Goal: Find specific page/section: Find specific page/section

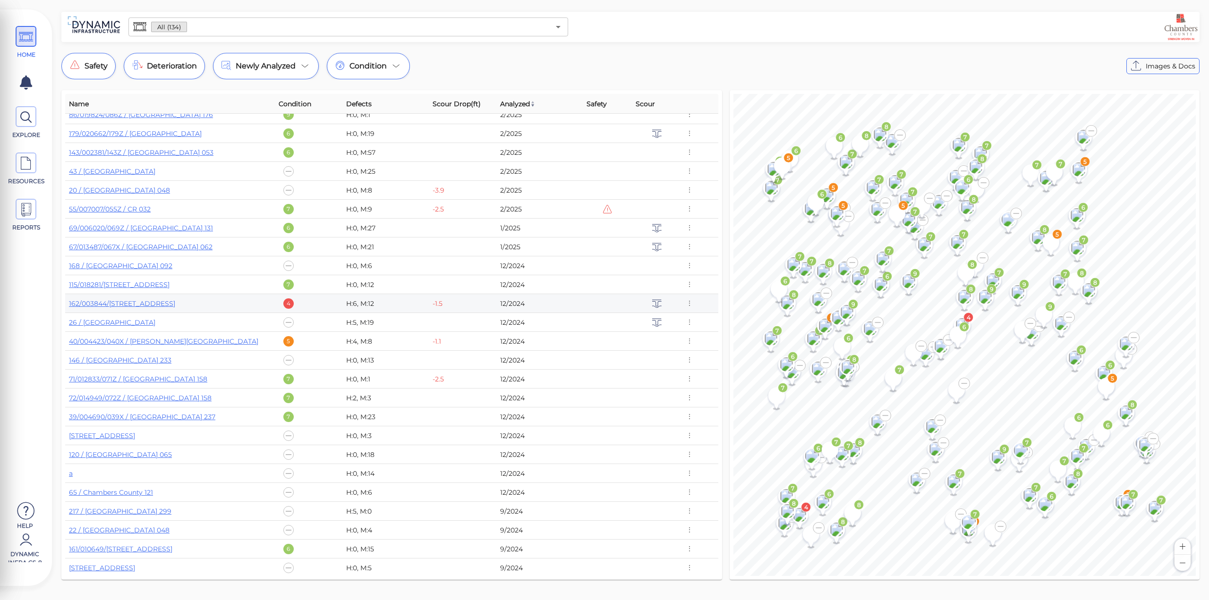
scroll to position [425, 0]
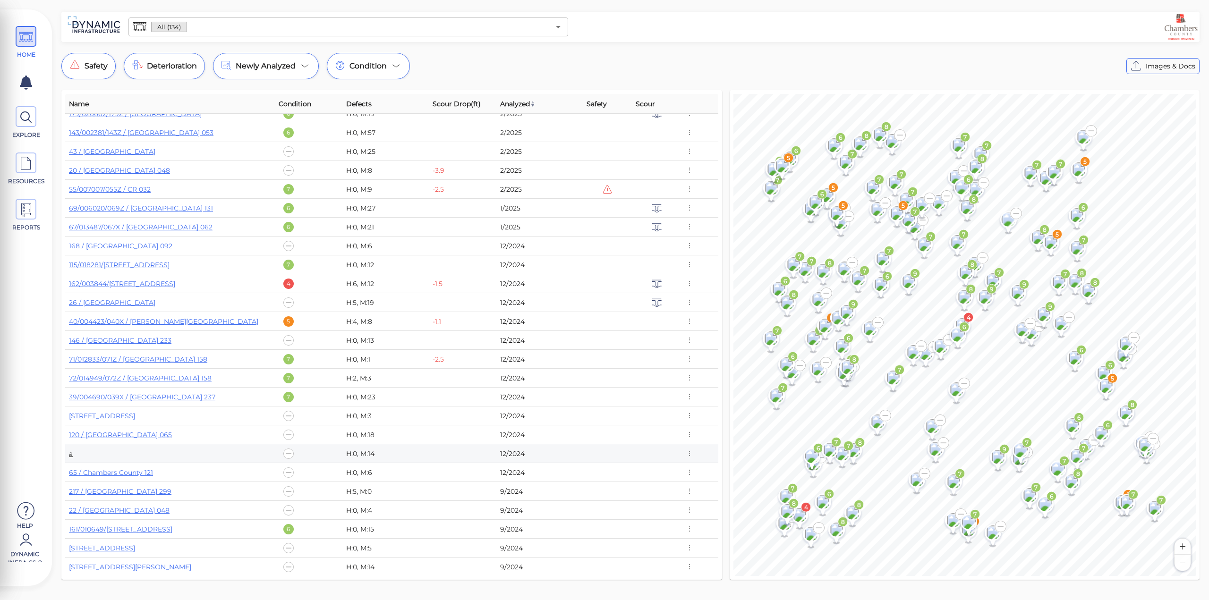
click at [71, 453] on link "a" at bounding box center [71, 454] width 4 height 9
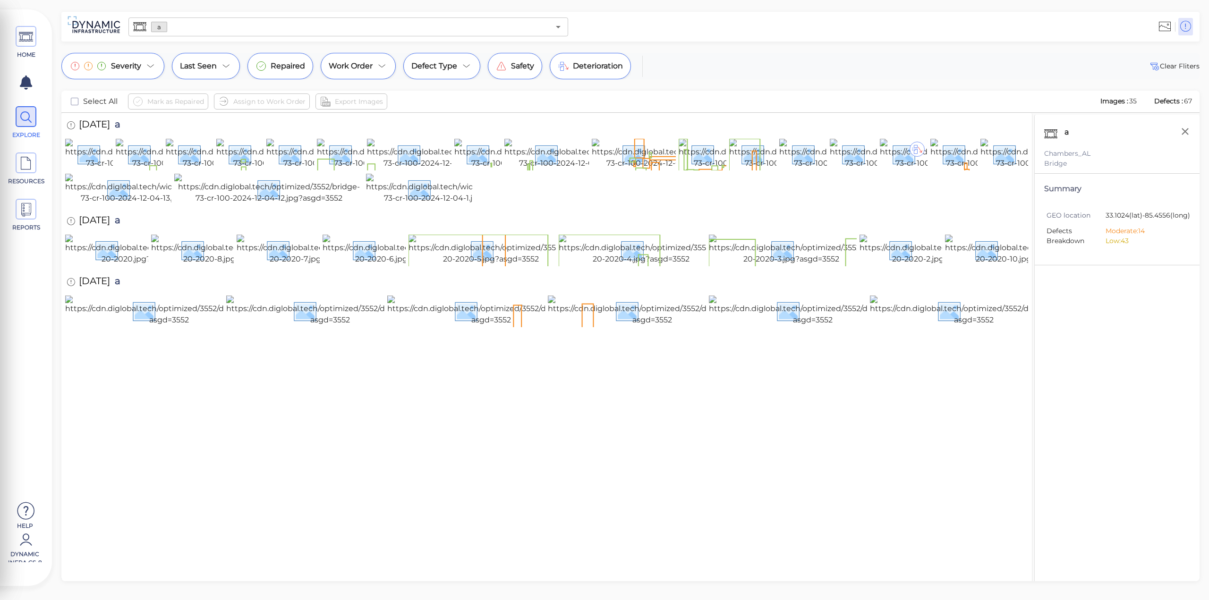
click at [120, 127] on span "a" at bounding box center [115, 126] width 10 height 13
click at [120, 123] on span "a" at bounding box center [115, 126] width 10 height 13
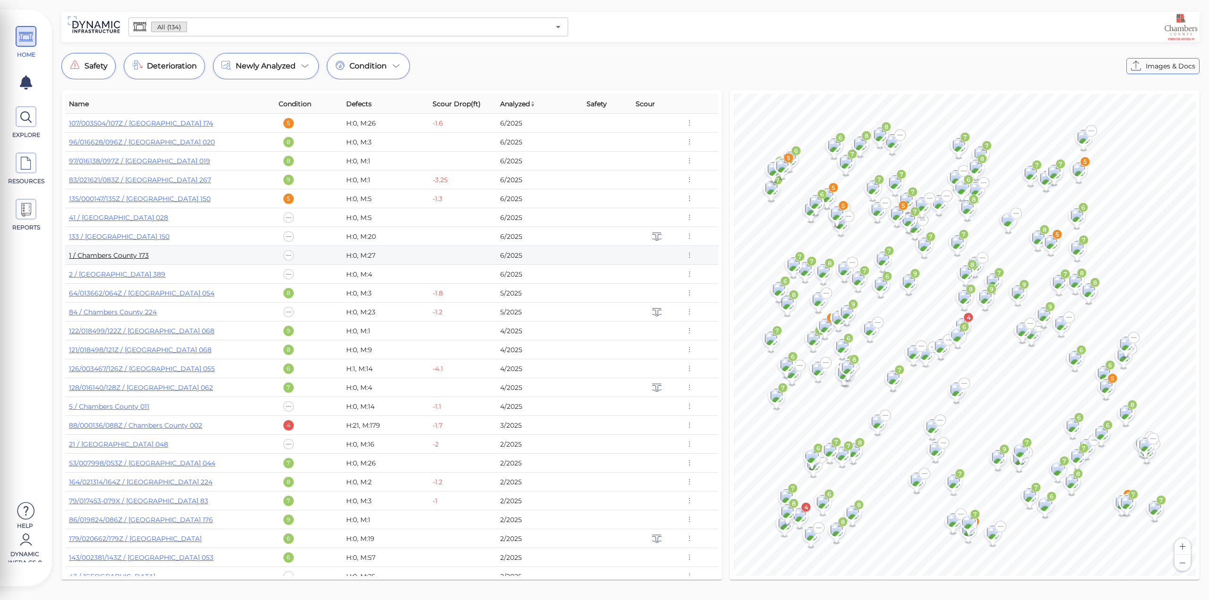
click at [110, 256] on link "1 / Chambers County 173" at bounding box center [109, 255] width 80 height 9
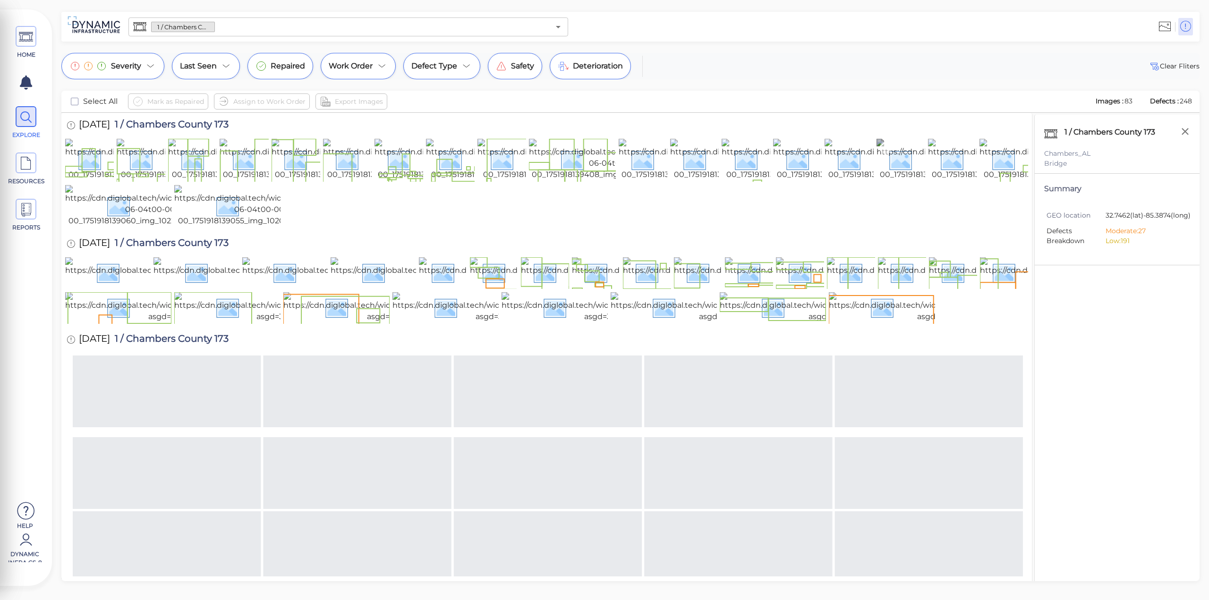
click at [895, 180] on img at bounding box center [963, 160] width 173 height 42
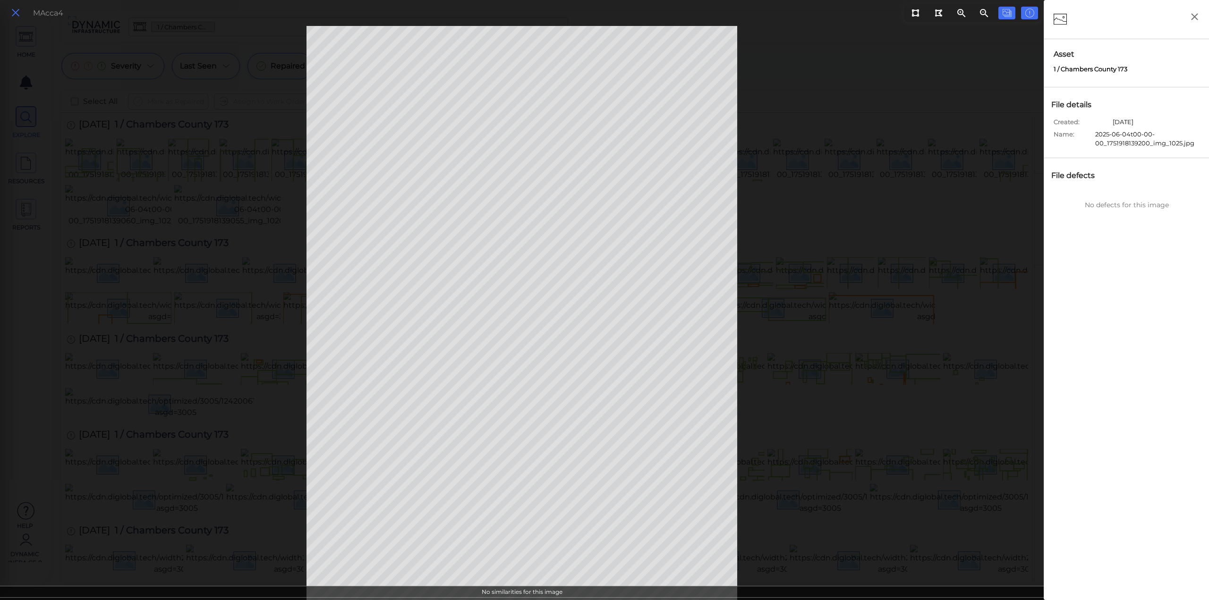
click at [16, 13] on icon at bounding box center [15, 13] width 10 height 13
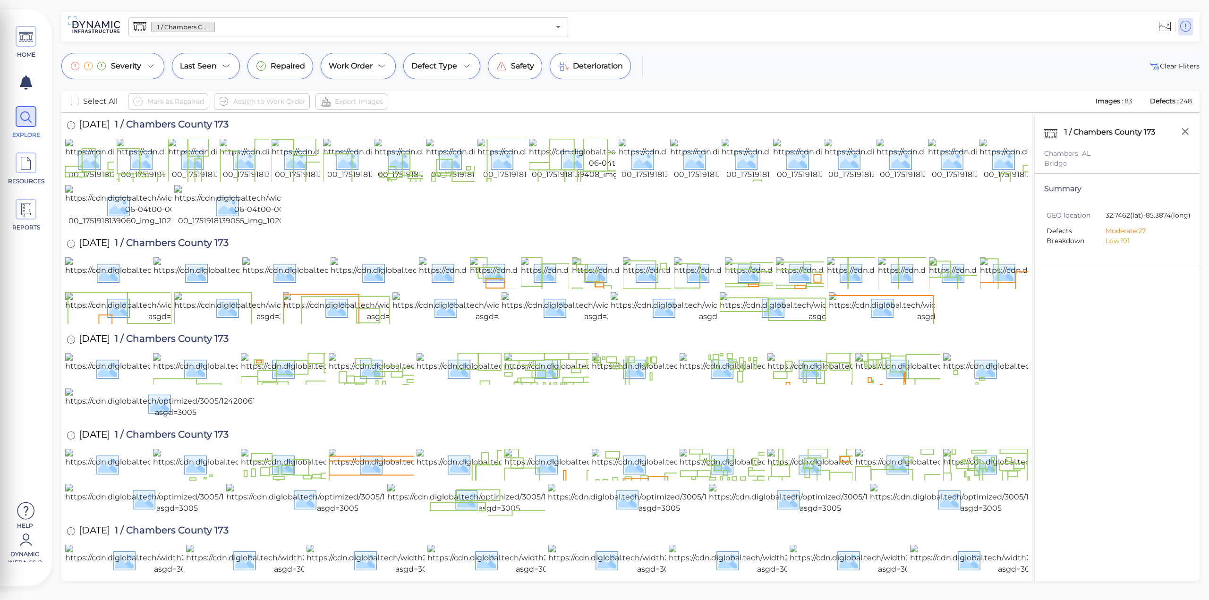
click at [459, 22] on input "text" at bounding box center [382, 26] width 335 height 13
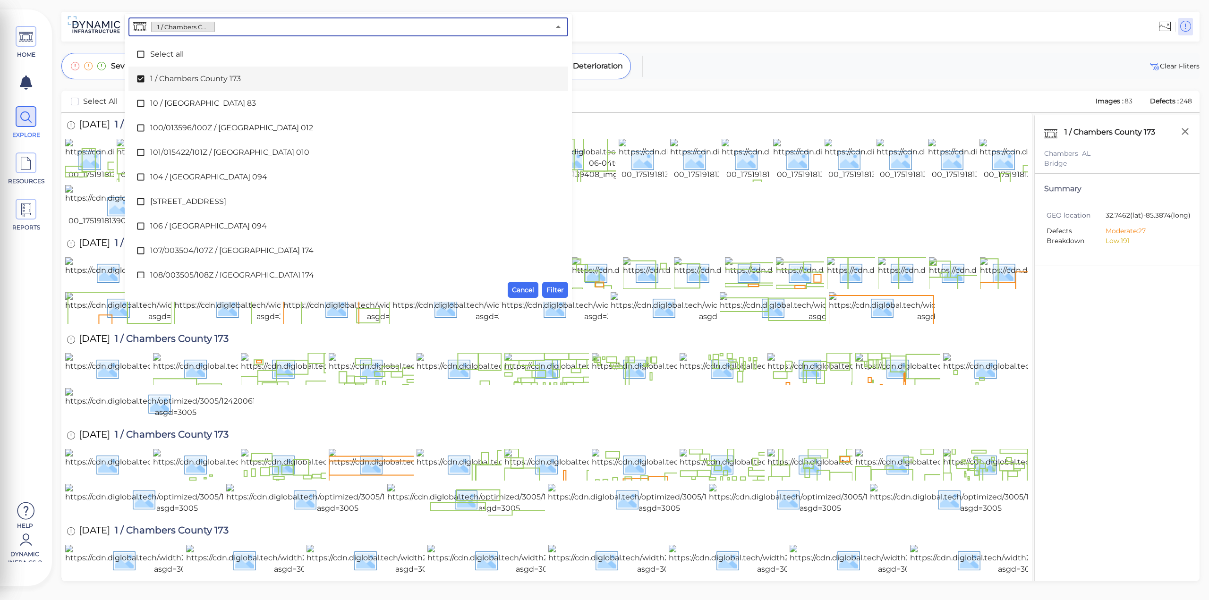
click at [229, 80] on span "1 / Chambers County 173" at bounding box center [348, 78] width 396 height 11
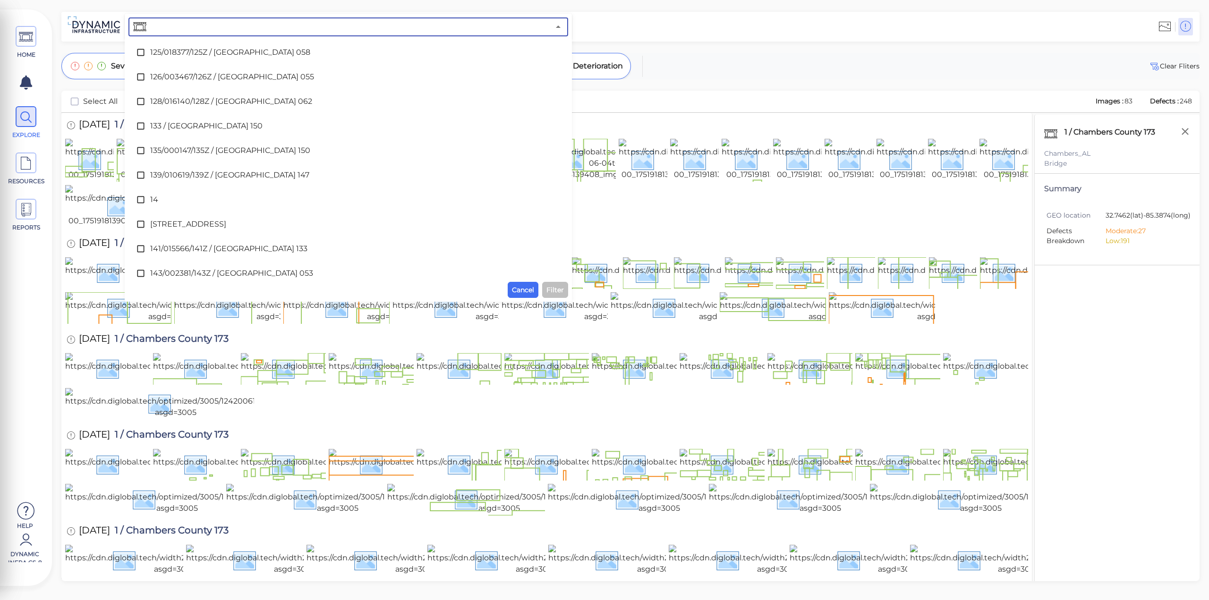
scroll to position [614, 0]
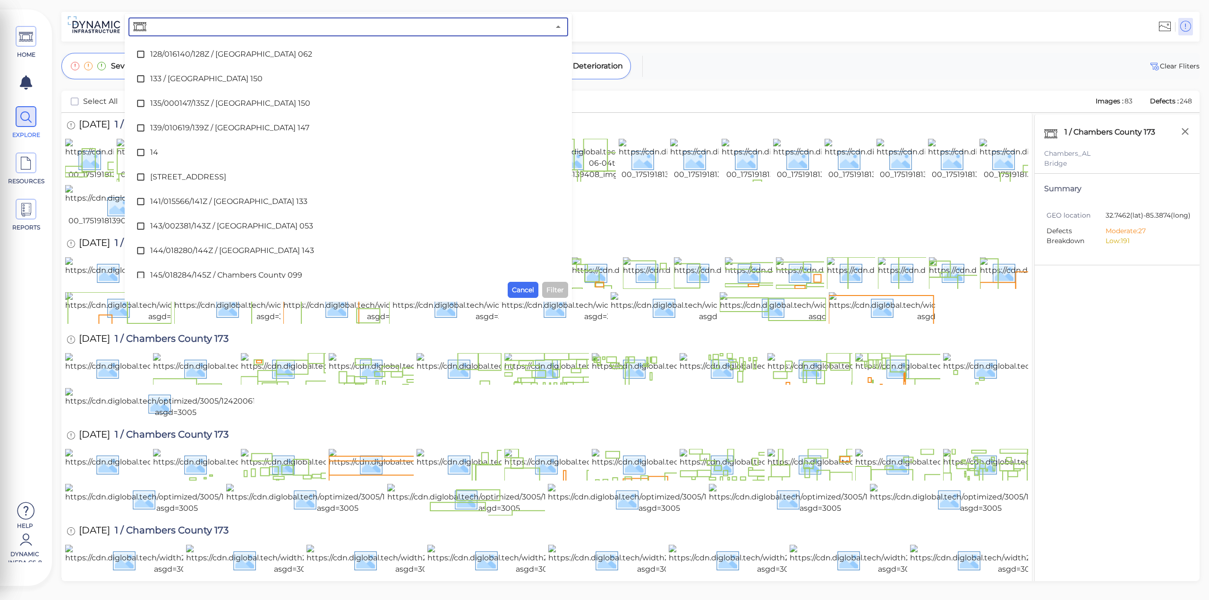
type input "2"
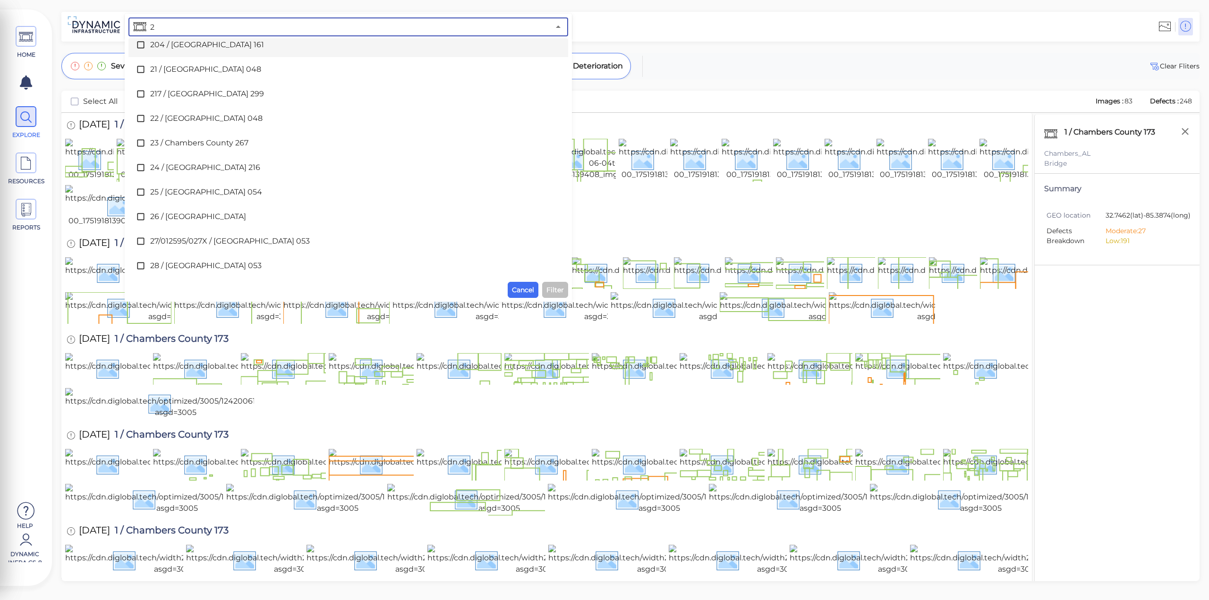
scroll to position [945, 0]
click at [180, 43] on span "2 / Chambers County 389" at bounding box center [348, 42] width 396 height 11
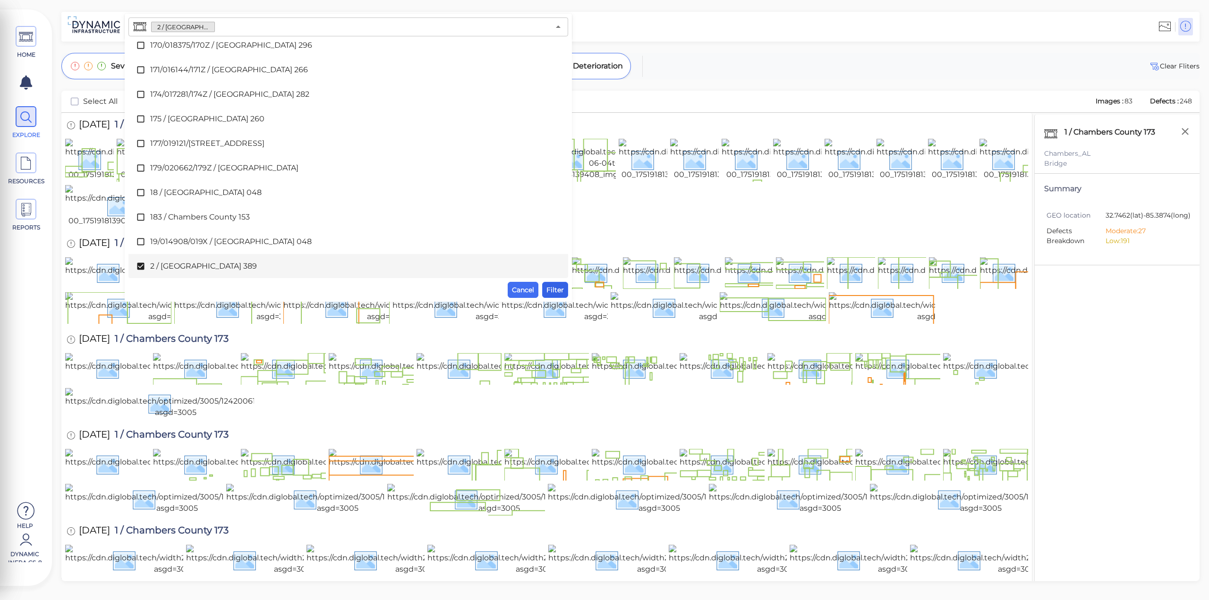
click at [549, 286] on span "Filter" at bounding box center [555, 289] width 17 height 11
